Goal: Information Seeking & Learning: Learn about a topic

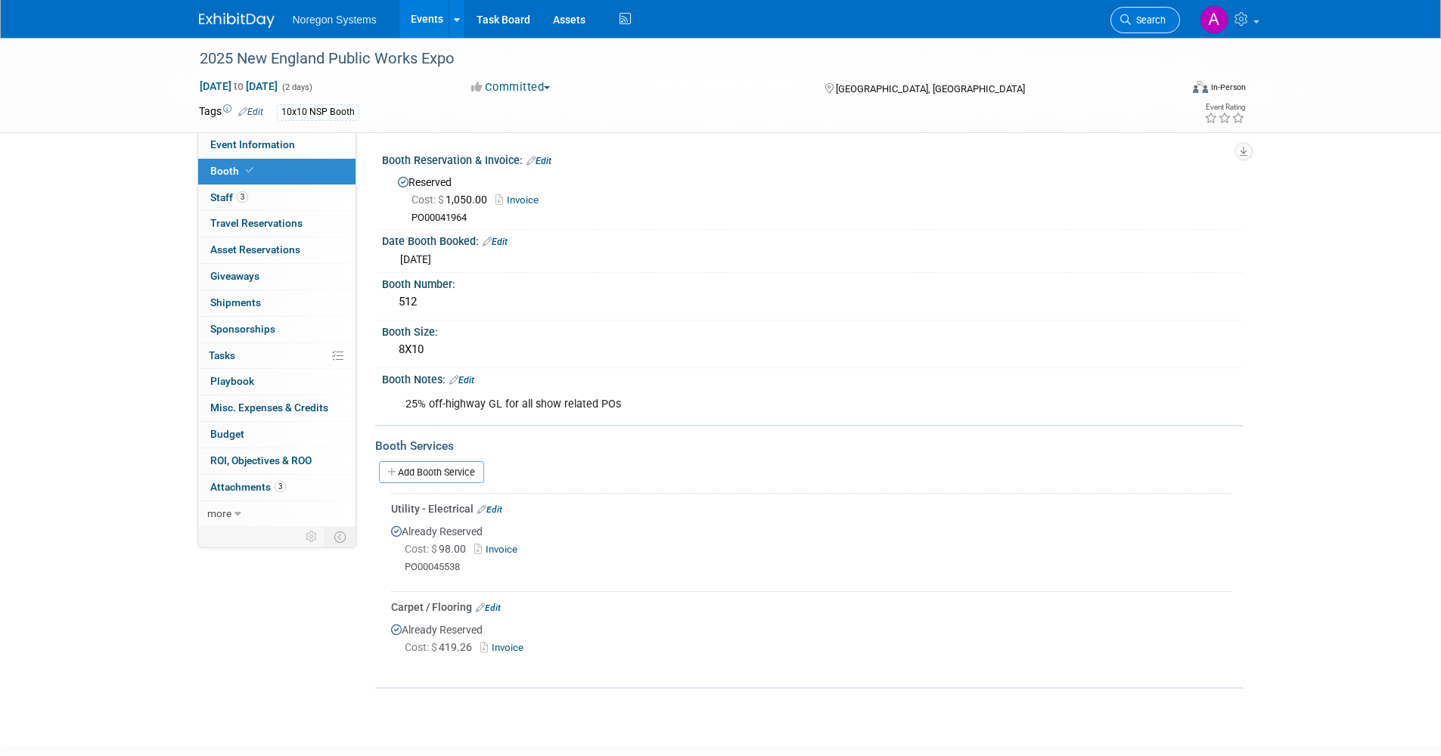
click at [1146, 25] on span "Search" at bounding box center [1148, 19] width 35 height 11
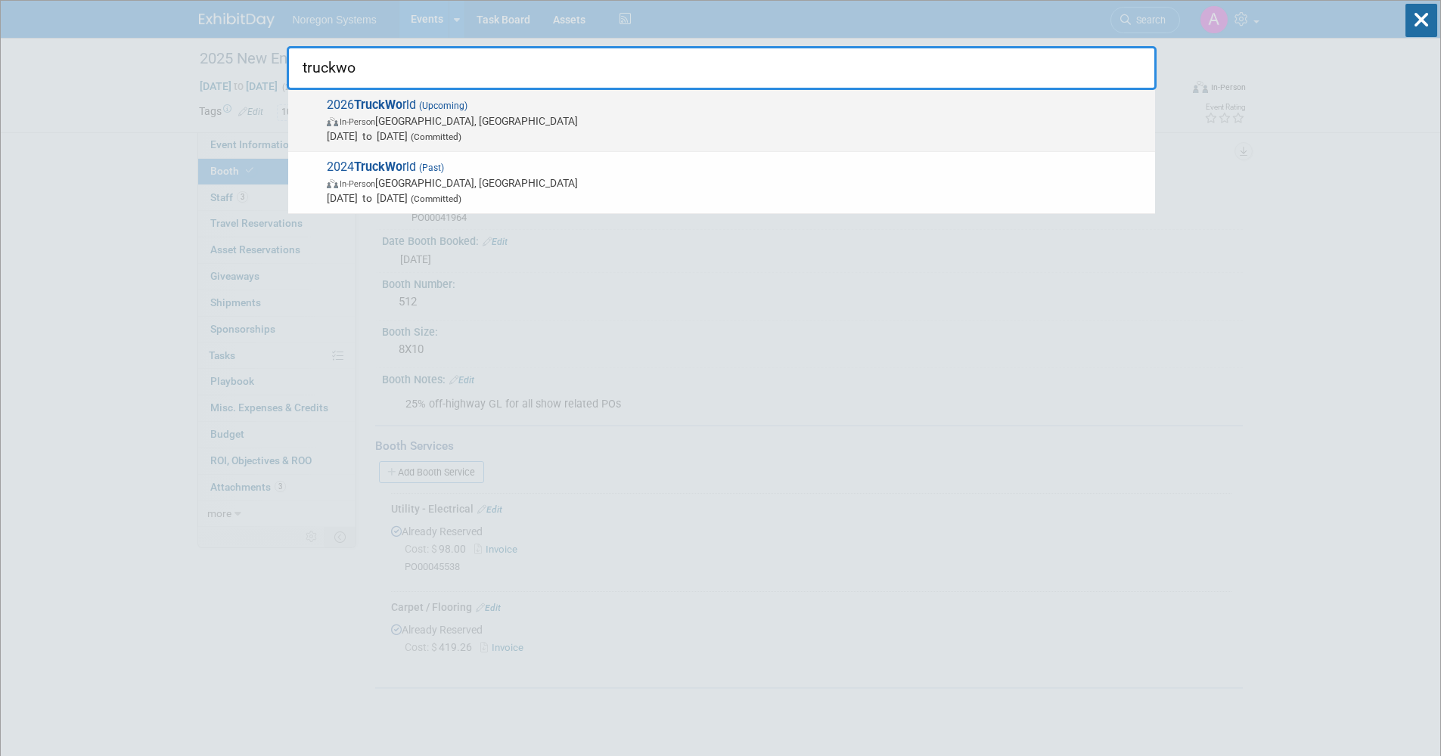
type input "truckwo"
click at [530, 112] on span "2026 TruckWo rld (Upcoming) In-Person Mississauga, Canada Apr 16, 2026 to Apr 1…" at bounding box center [734, 121] width 825 height 46
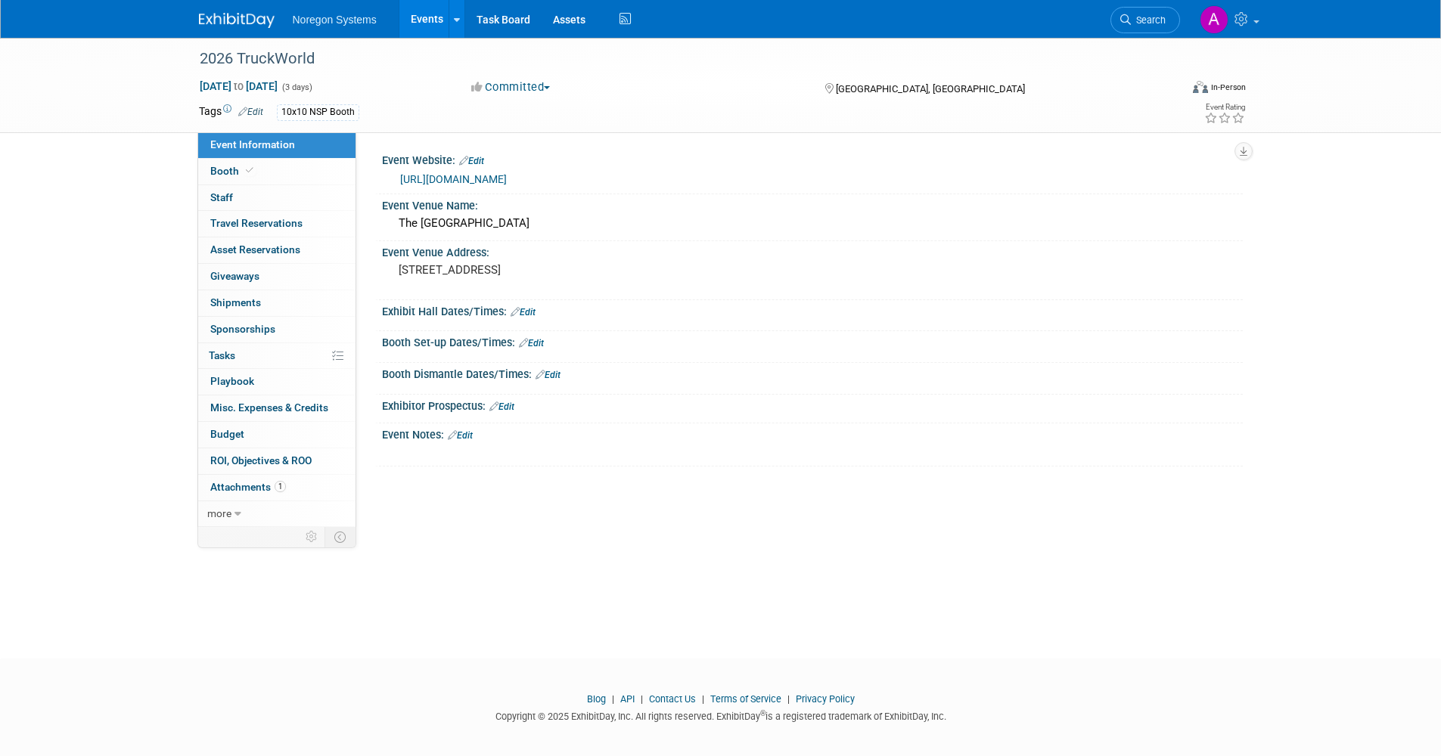
click at [445, 174] on link "https://www.truckworld.ca/" at bounding box center [453, 179] width 107 height 12
click at [237, 176] on span "Booth" at bounding box center [233, 171] width 46 height 12
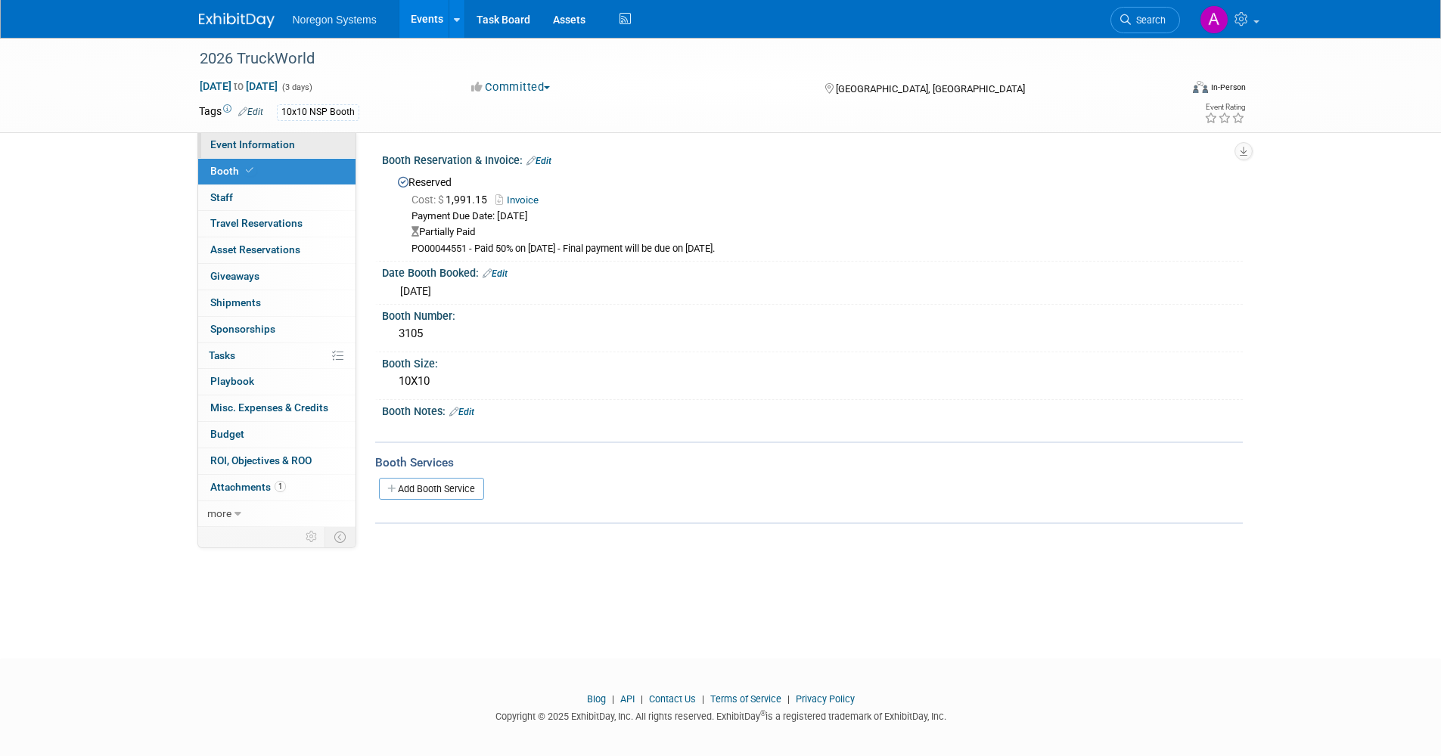
click at [280, 137] on link "Event Information" at bounding box center [276, 145] width 157 height 26
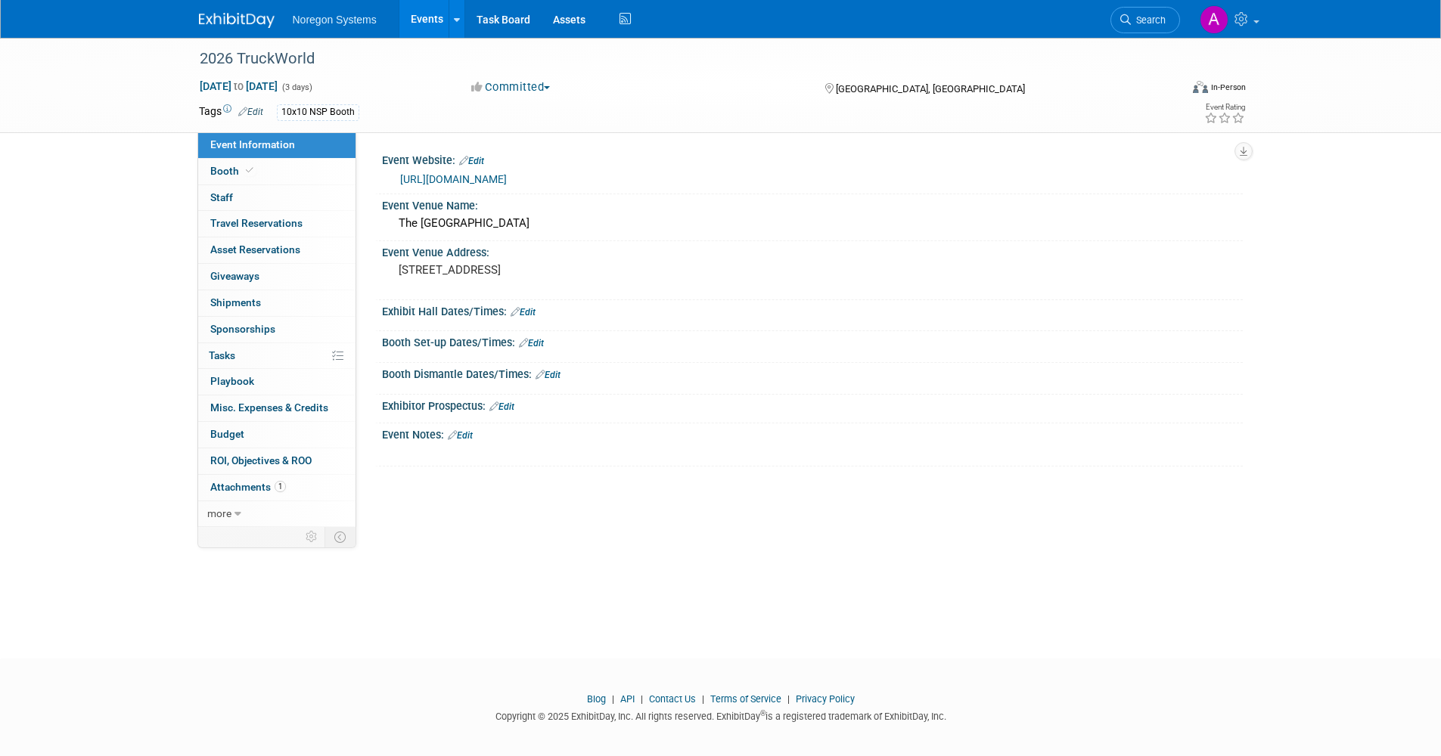
click at [427, 11] on link "Events" at bounding box center [426, 19] width 55 height 38
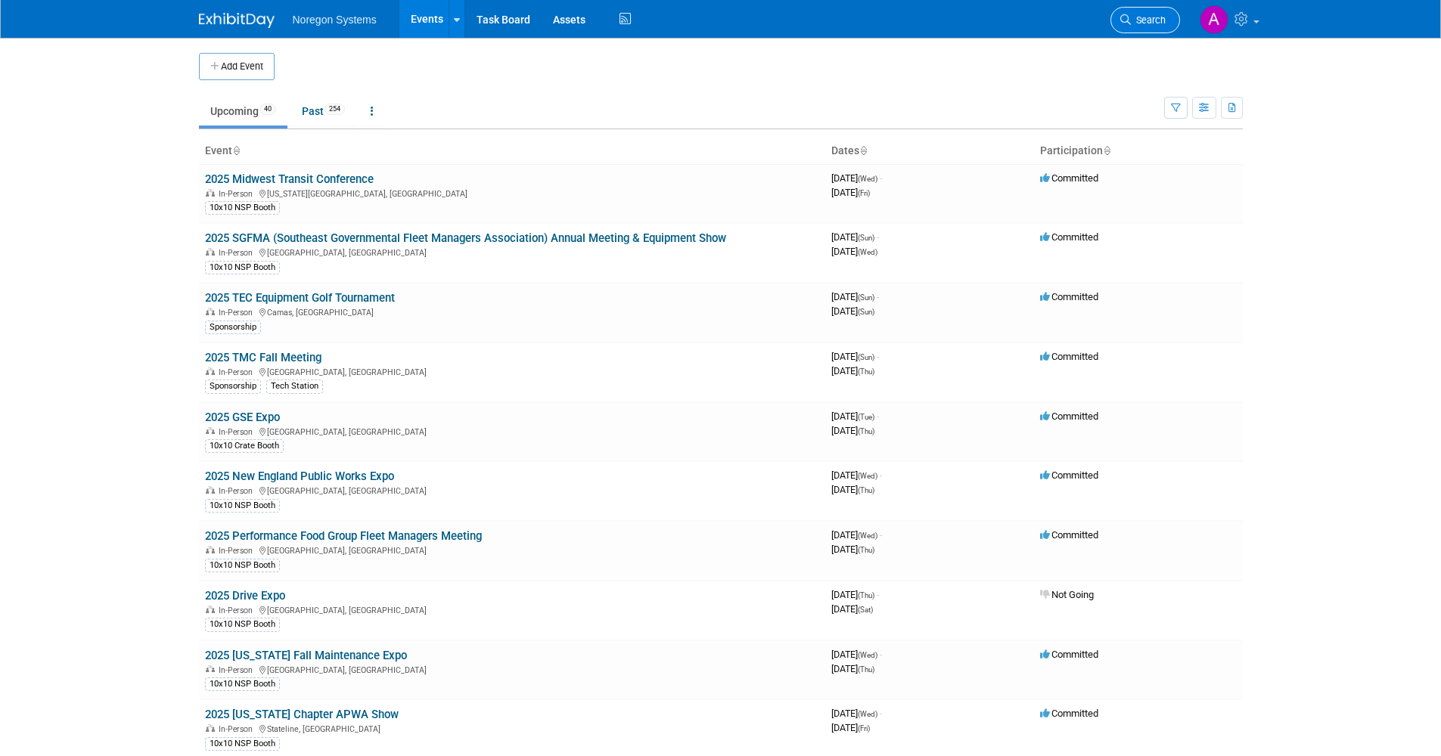
click at [1152, 26] on link "Search" at bounding box center [1145, 20] width 70 height 26
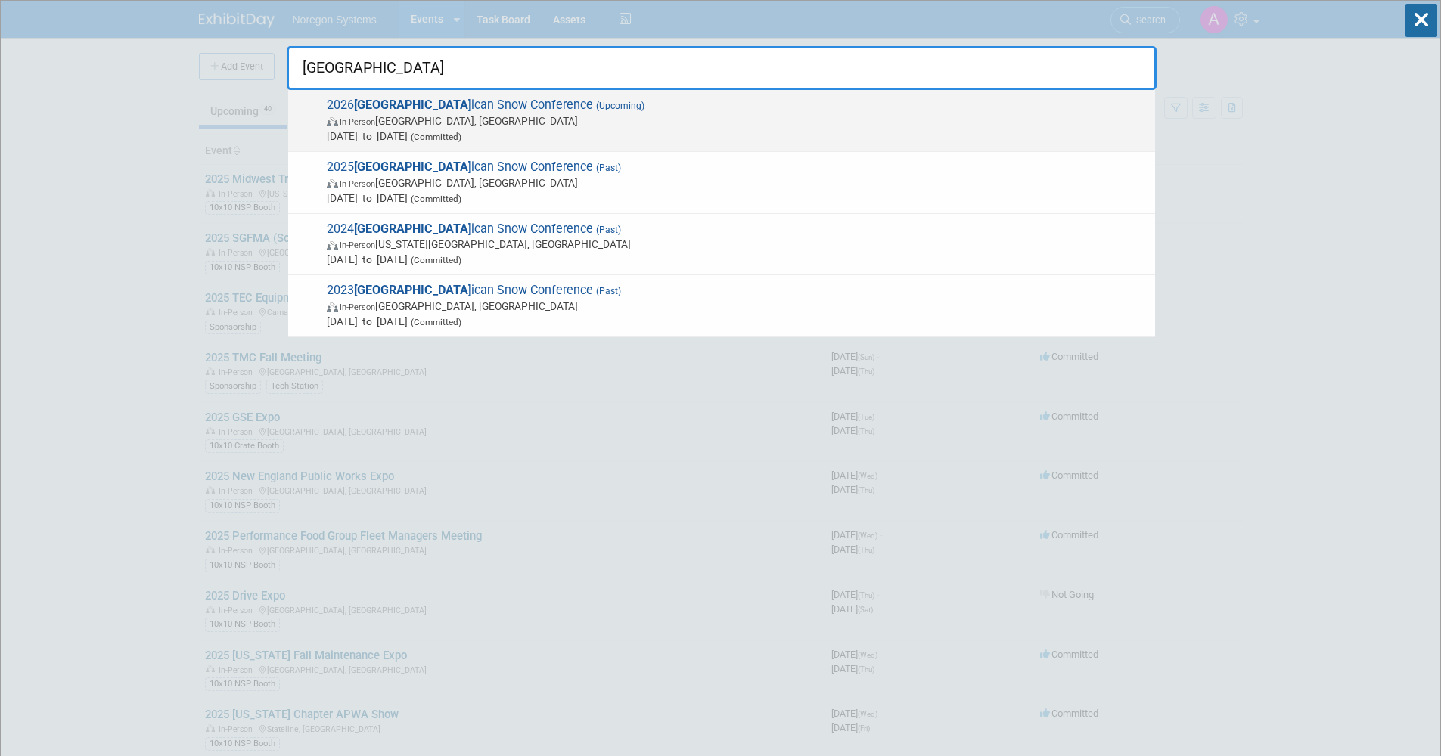
type input "[GEOGRAPHIC_DATA]"
click at [577, 124] on span "In-Person [GEOGRAPHIC_DATA], [GEOGRAPHIC_DATA]" at bounding box center [737, 120] width 820 height 15
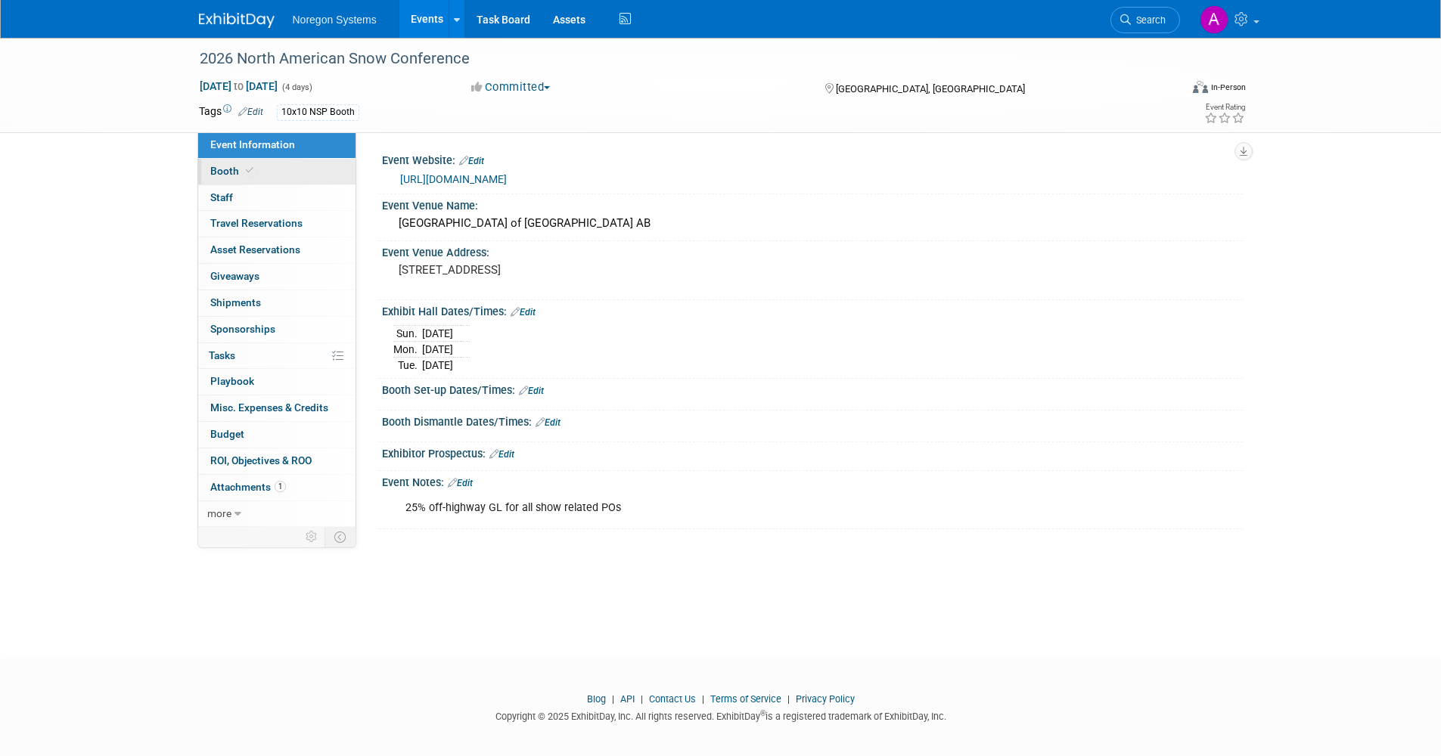
click at [220, 163] on link "Booth" at bounding box center [276, 172] width 157 height 26
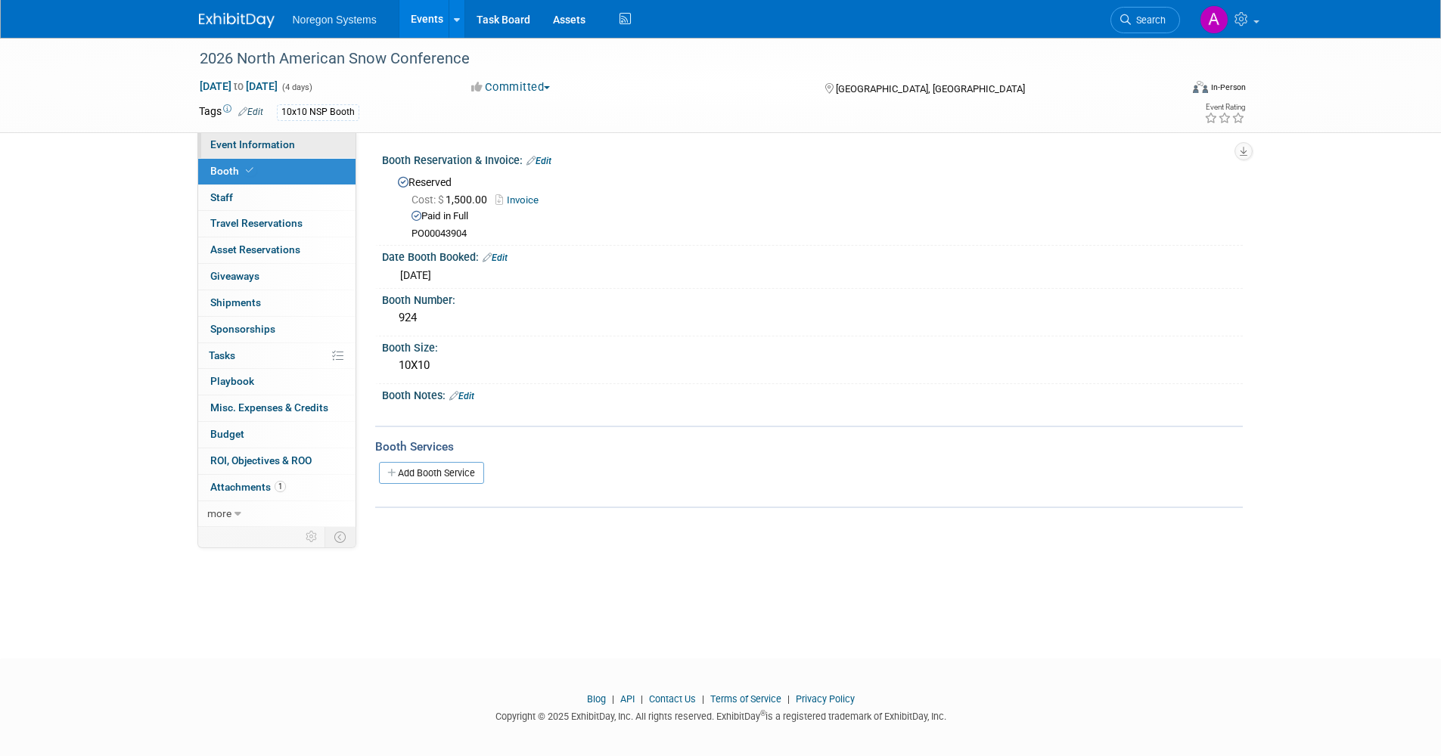
click at [235, 147] on span "Event Information" at bounding box center [252, 144] width 85 height 12
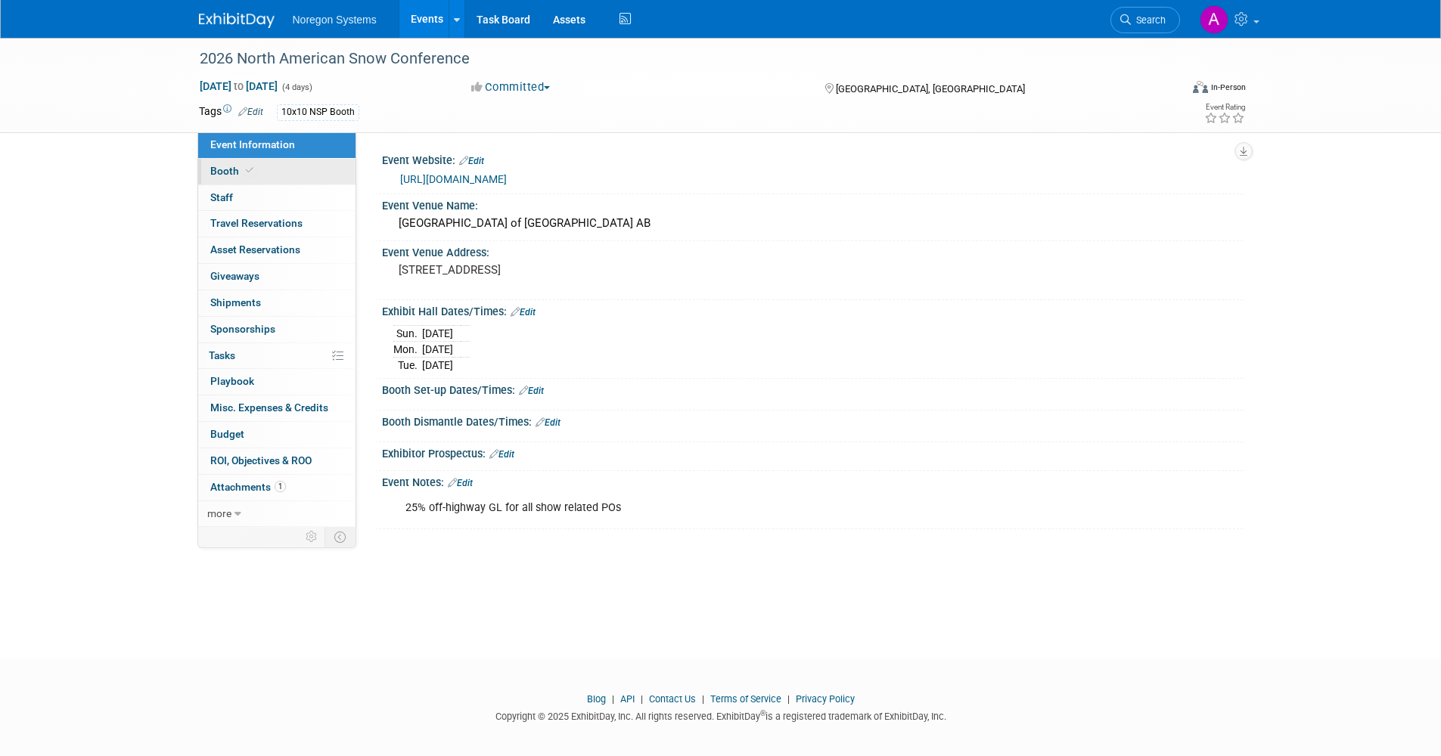
click at [235, 181] on link "Booth" at bounding box center [276, 172] width 157 height 26
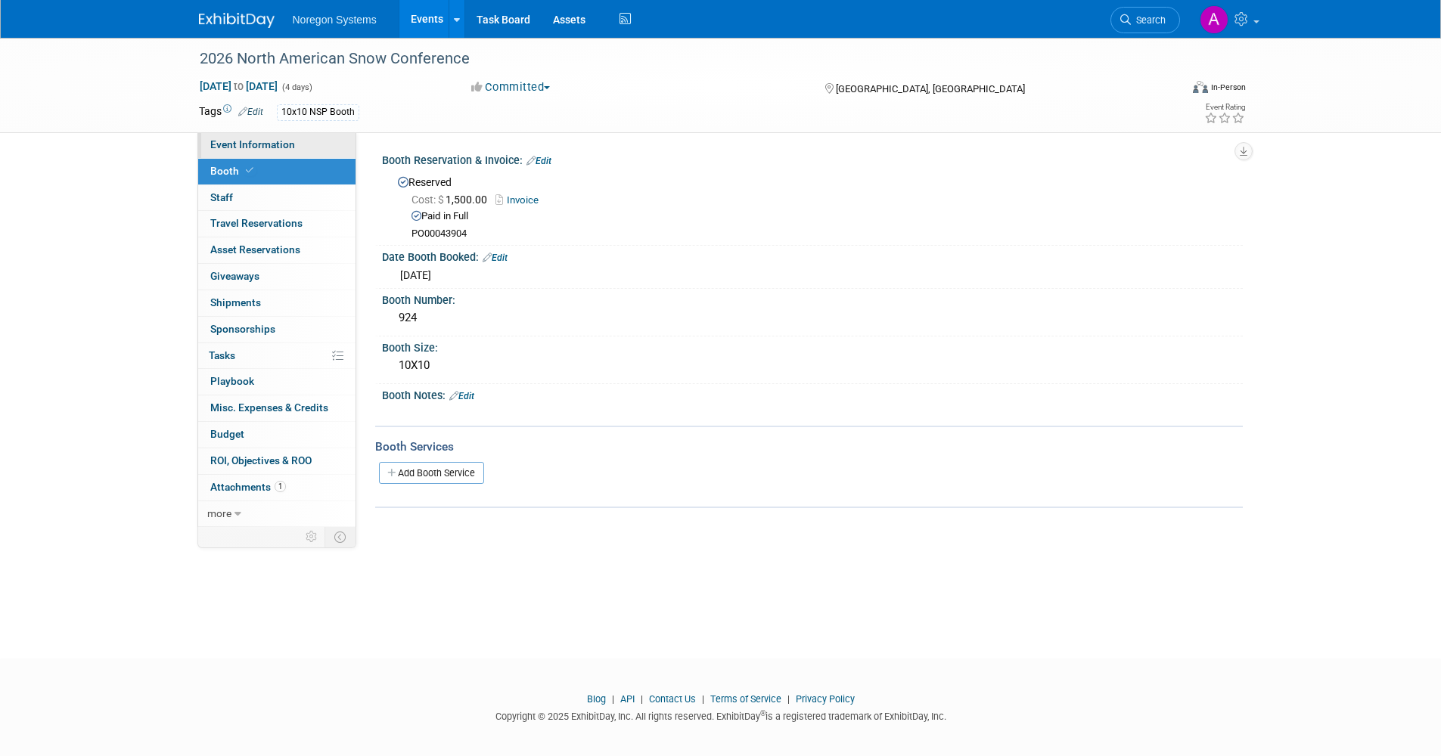
click at [297, 142] on link "Event Information" at bounding box center [276, 145] width 157 height 26
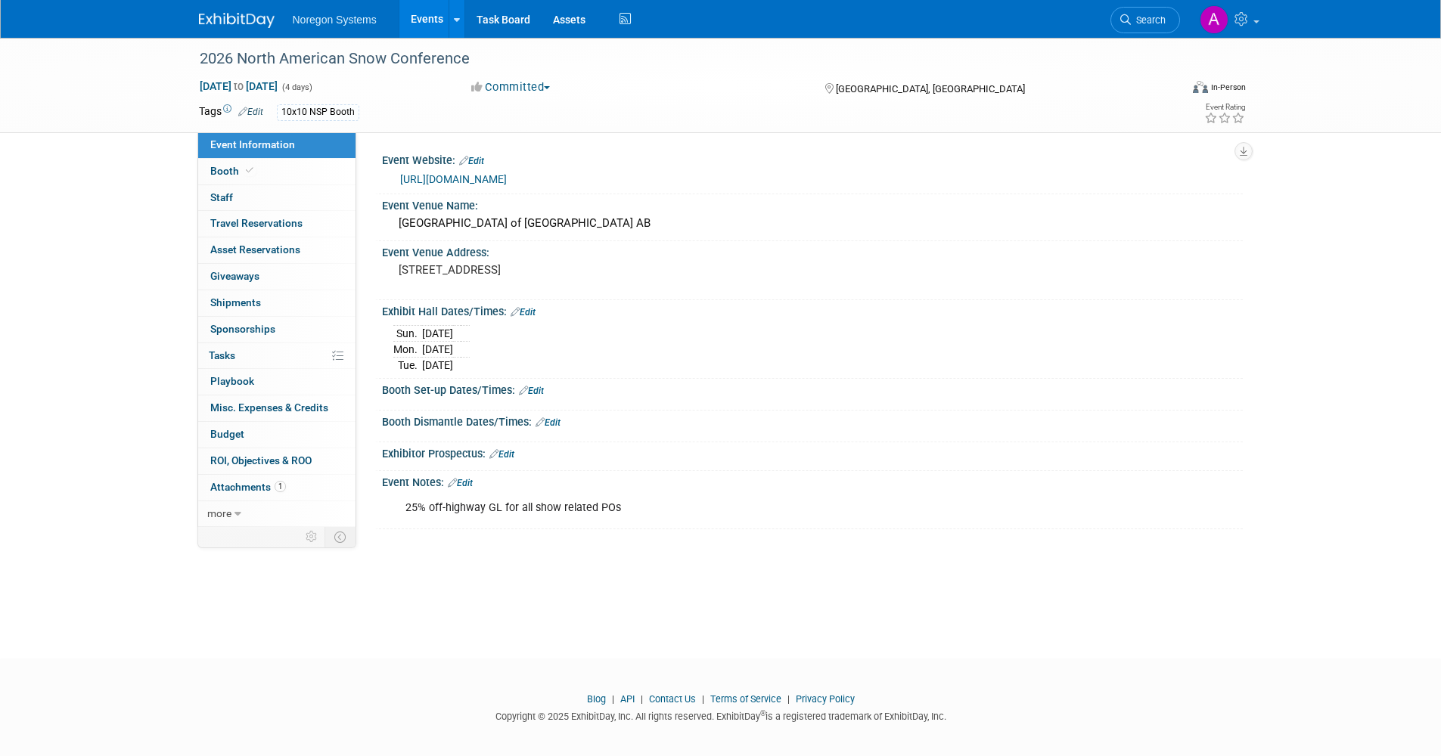
drag, startPoint x: 780, startPoint y: 178, endPoint x: 410, endPoint y: 185, distance: 370.6
click at [410, 185] on div "https://www.apwa.org/events/north-american-snow-conference/for-exhibitors/" at bounding box center [815, 179] width 831 height 17
drag, startPoint x: 410, startPoint y: 185, endPoint x: 429, endPoint y: 185, distance: 18.9
click at [429, 185] on link "https://www.apwa.org/events/north-american-snow-conference/for-exhibitors/" at bounding box center [453, 179] width 107 height 12
